Goal: Task Accomplishment & Management: Manage account settings

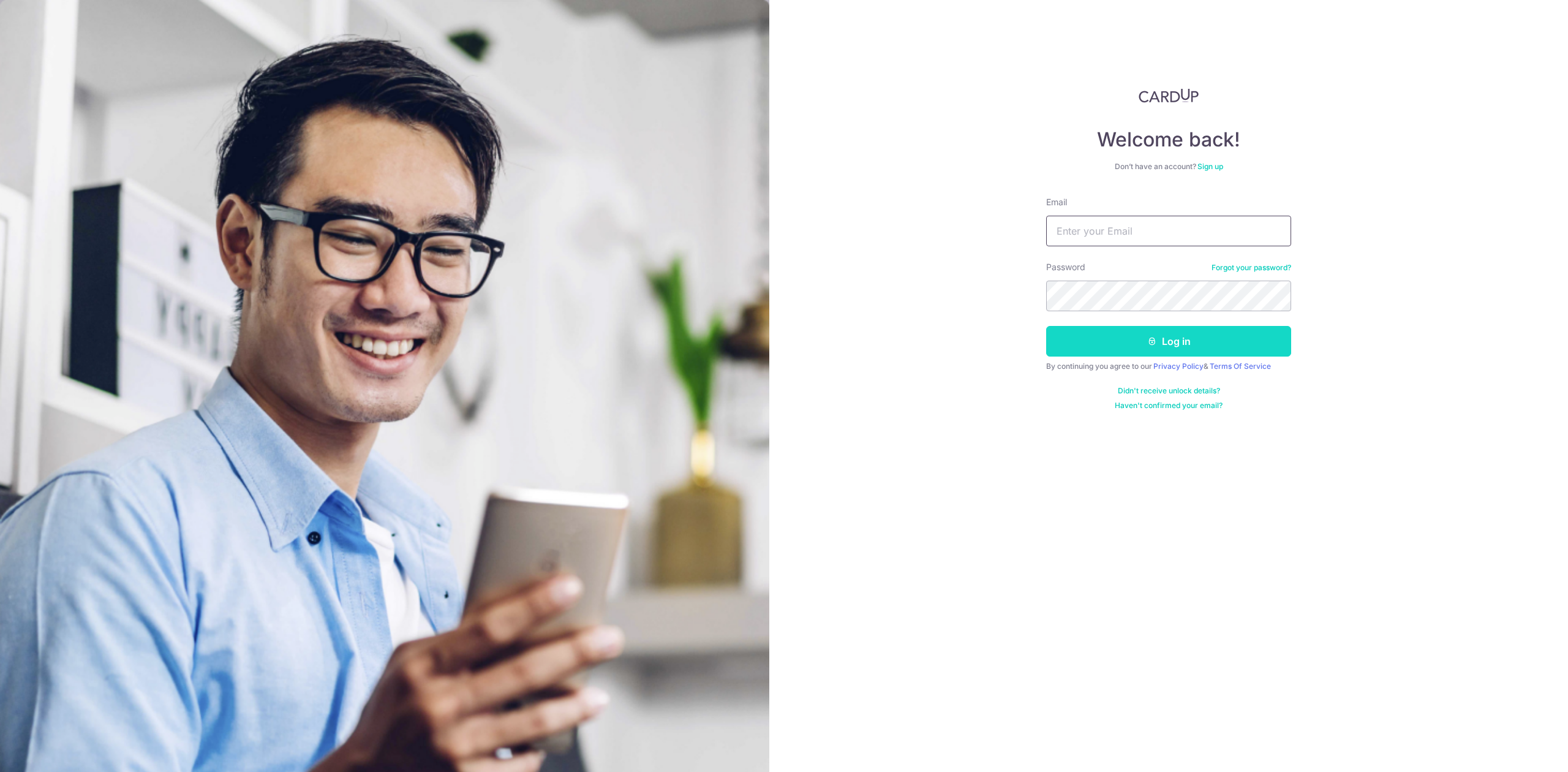
type input "[PERSON_NAME][EMAIL_ADDRESS][DOMAIN_NAME]"
click at [1086, 346] on button "Log in" at bounding box center [1169, 341] width 245 height 31
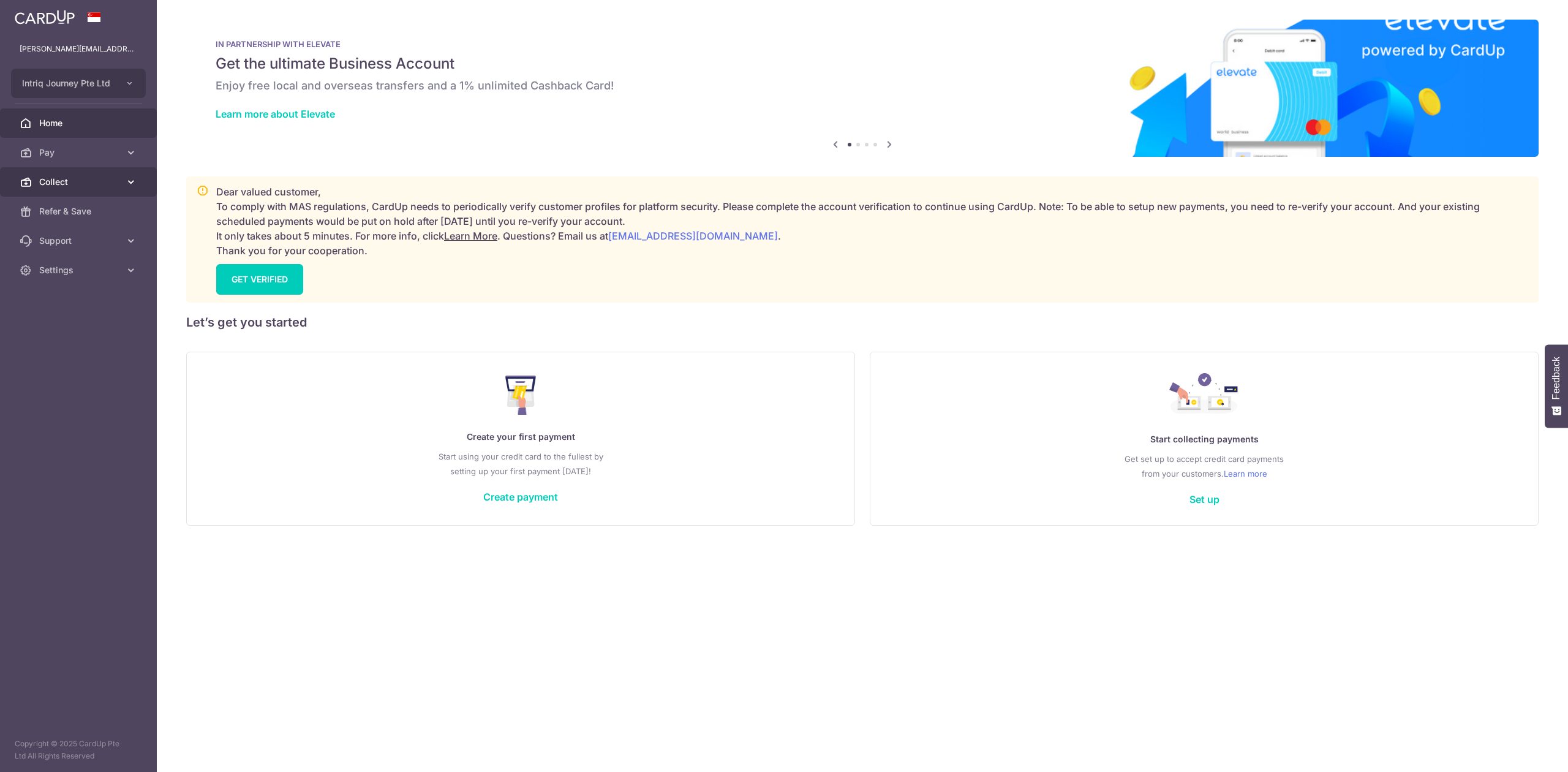
click at [69, 182] on span "Collect" at bounding box center [79, 182] width 81 height 12
click at [75, 204] on link "Dashboard" at bounding box center [78, 211] width 157 height 29
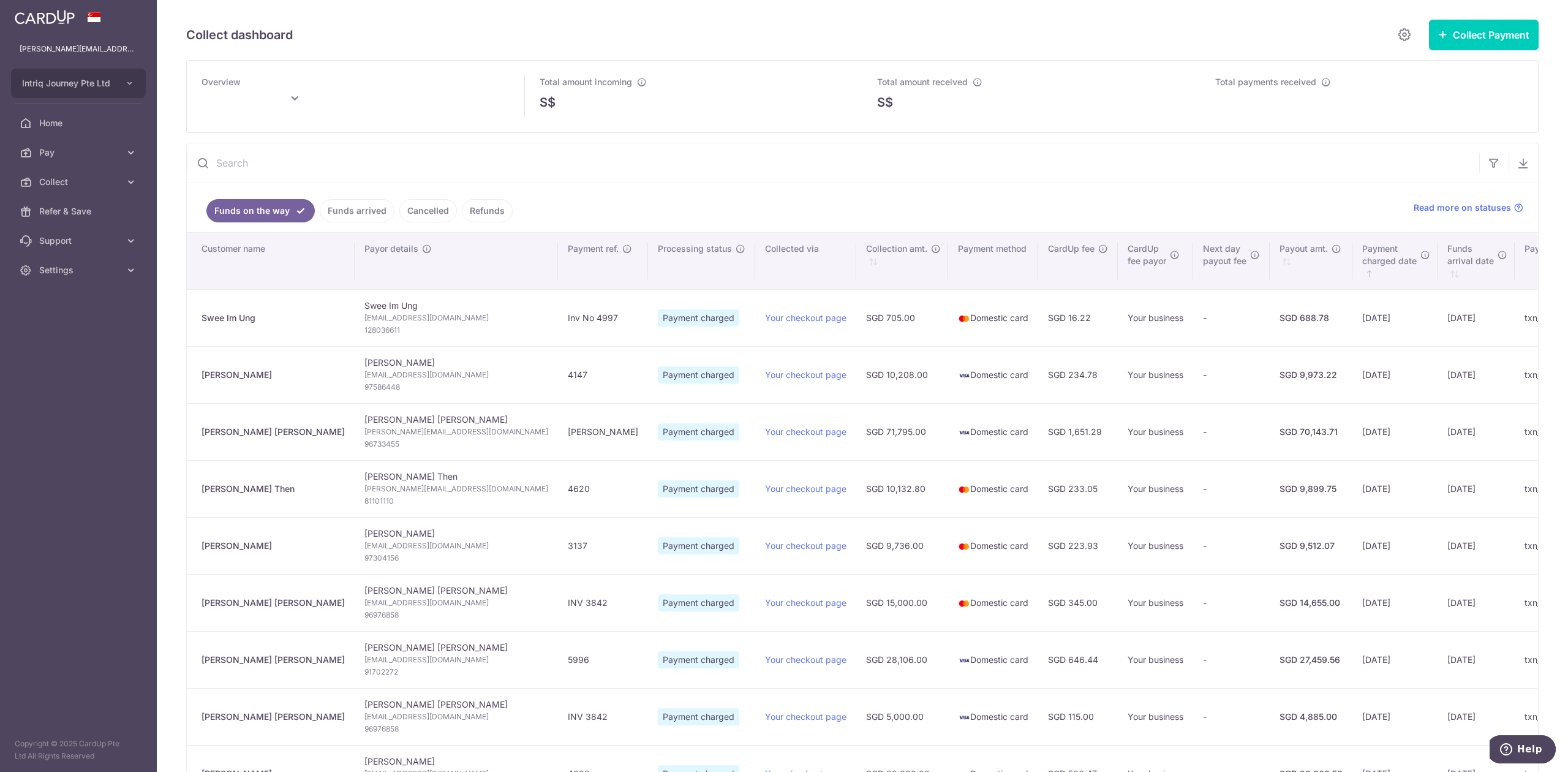
type input "September 2025"
click at [62, 274] on span "Settings" at bounding box center [79, 269] width 81 height 12
click at [61, 329] on span "Logout" at bounding box center [79, 329] width 81 height 12
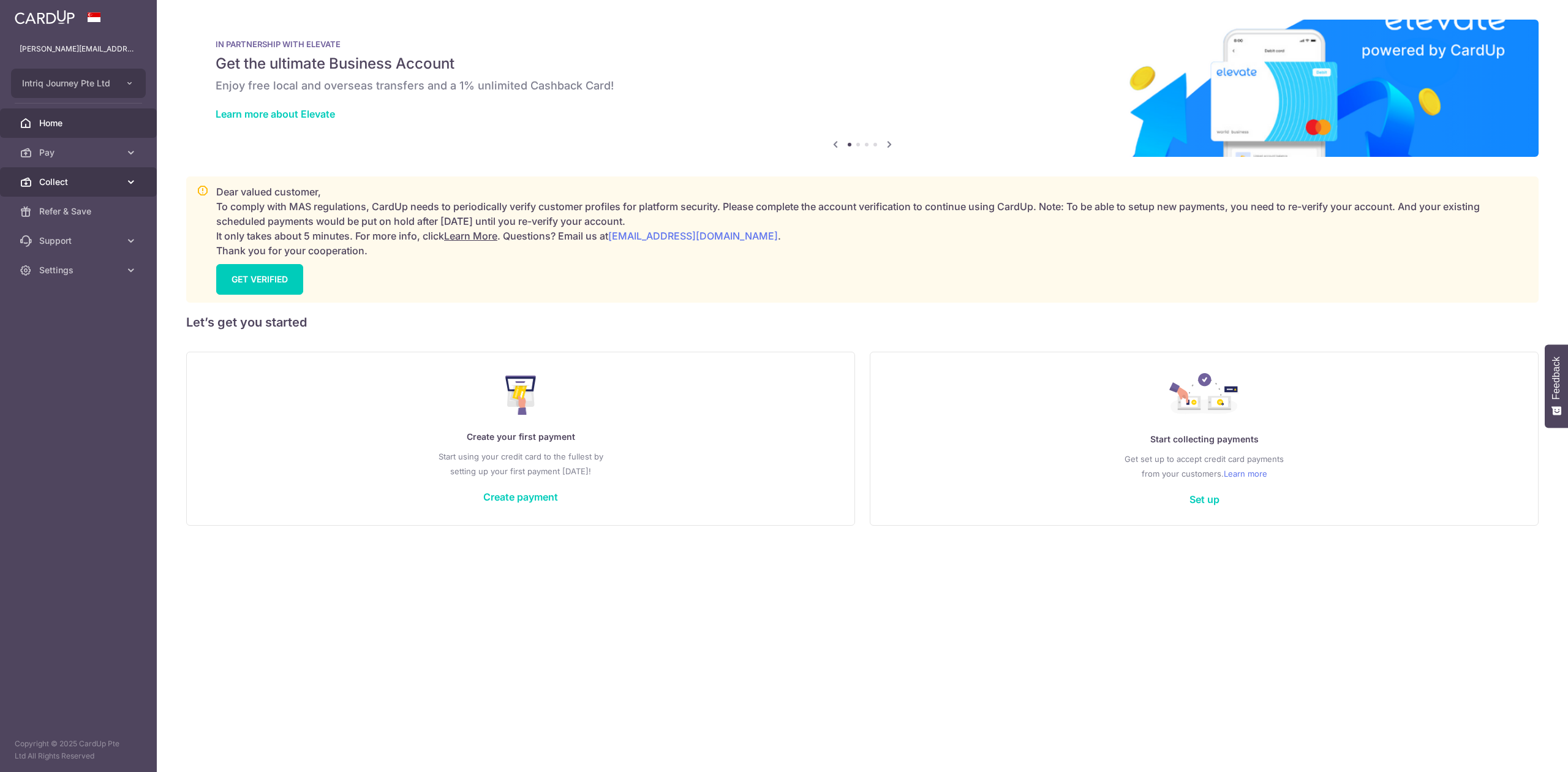
click at [63, 189] on link "Collect" at bounding box center [78, 182] width 157 height 29
click at [76, 216] on span "Dashboard" at bounding box center [79, 211] width 81 height 12
